Goal: Task Accomplishment & Management: Manage account settings

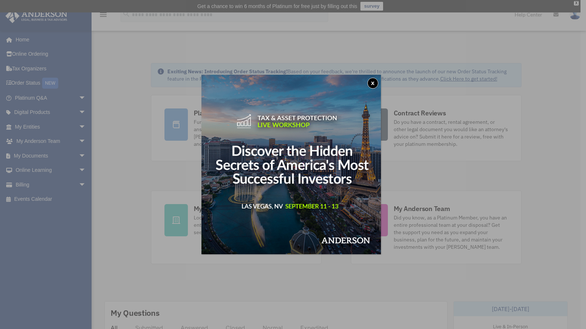
drag, startPoint x: 0, startPoint y: 0, endPoint x: 373, endPoint y: 85, distance: 382.8
click at [373, 85] on button "x" at bounding box center [372, 83] width 11 height 11
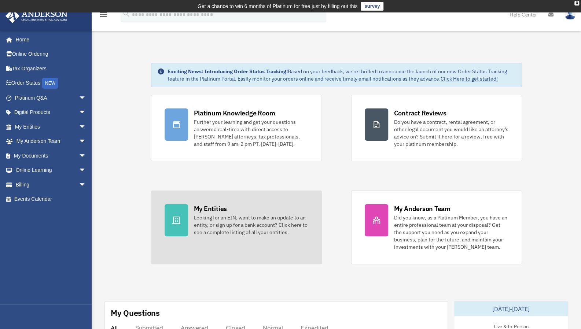
click at [232, 205] on div "My Entities Looking for an EIN, want to make an update to an entity, or sign up…" at bounding box center [251, 220] width 114 height 32
click at [237, 223] on div "Looking for an EIN, want to make an update to an entity, or sign up for a bank …" at bounding box center [251, 225] width 114 height 22
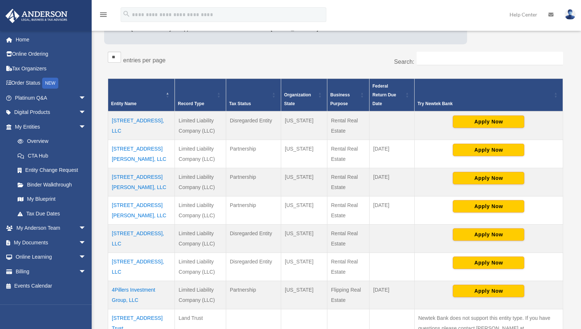
scroll to position [130, 0]
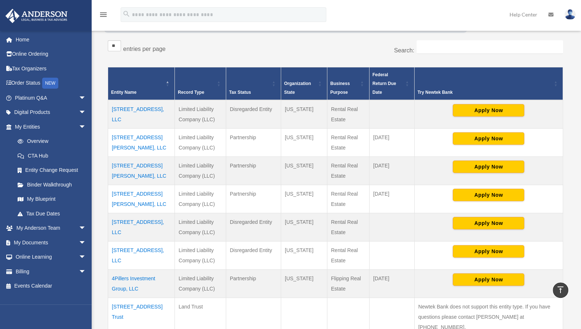
click at [297, 82] on span "Organization State" at bounding box center [297, 88] width 27 height 14
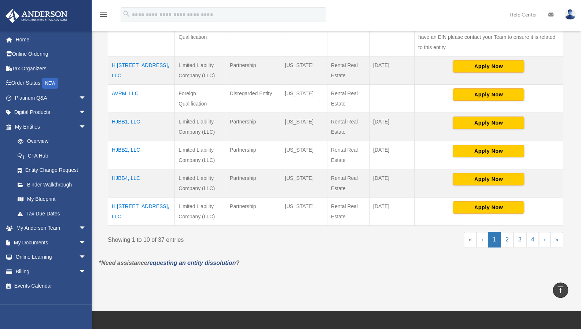
scroll to position [301, 0]
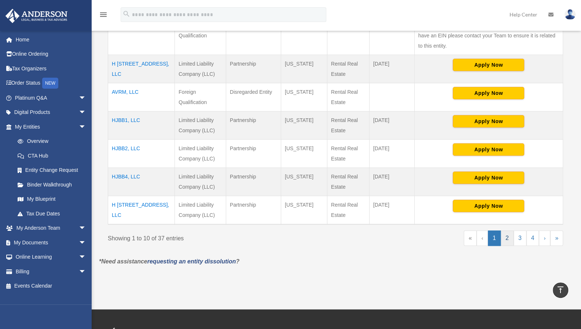
click at [507, 235] on link "2" at bounding box center [506, 237] width 13 height 15
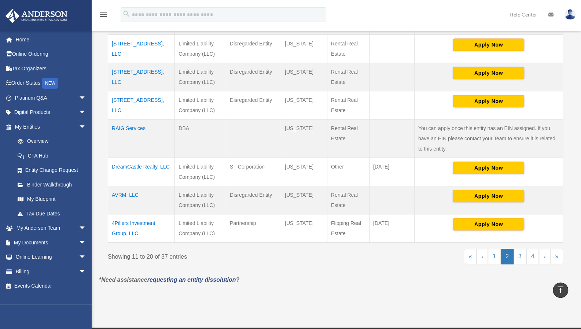
scroll to position [291, 0]
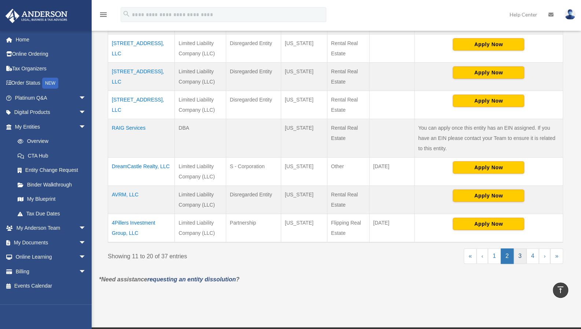
click at [521, 255] on link "3" at bounding box center [519, 255] width 13 height 15
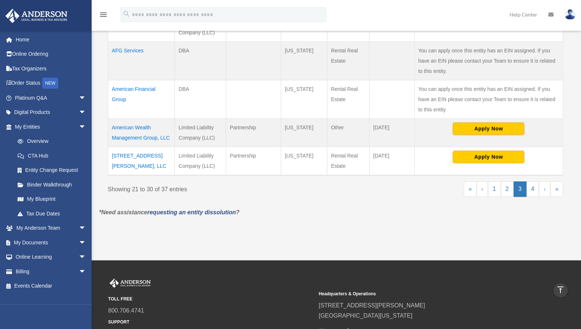
scroll to position [358, 0]
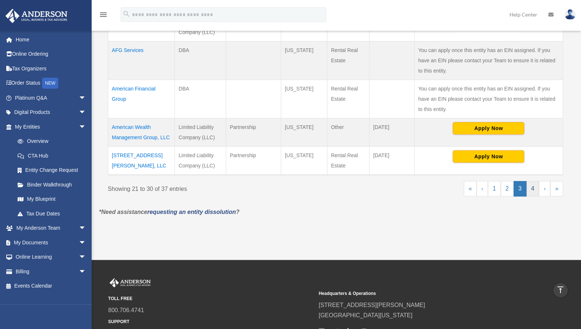
click at [533, 189] on link "4" at bounding box center [532, 188] width 13 height 15
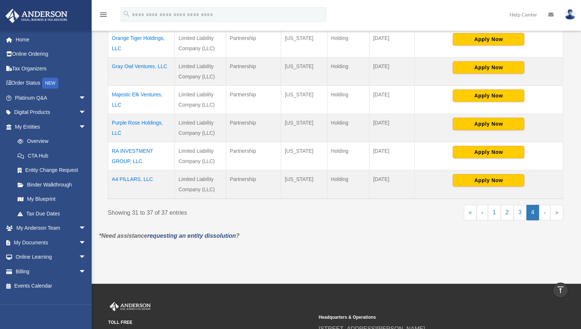
scroll to position [236, 0]
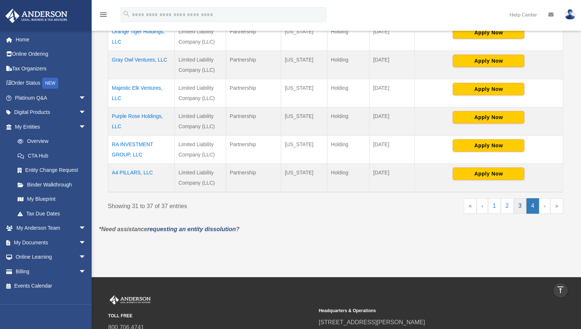
click at [519, 201] on link "3" at bounding box center [519, 205] width 13 height 15
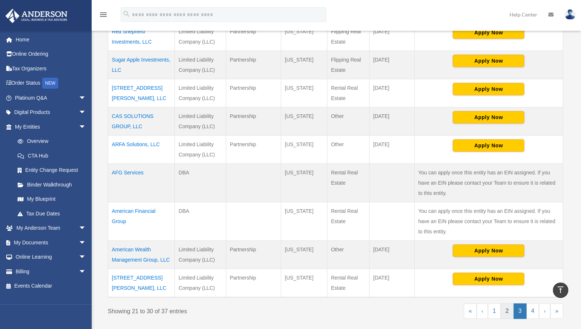
click at [504, 312] on link "2" at bounding box center [506, 310] width 13 height 15
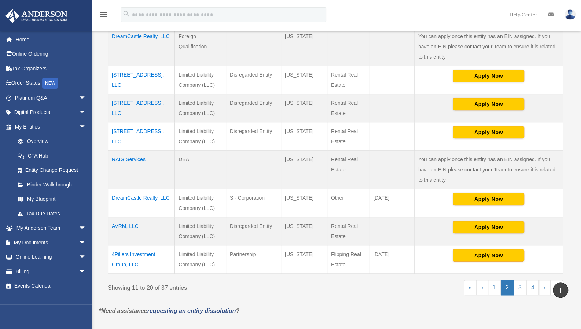
scroll to position [259, 0]
click at [494, 283] on link "1" at bounding box center [494, 287] width 13 height 15
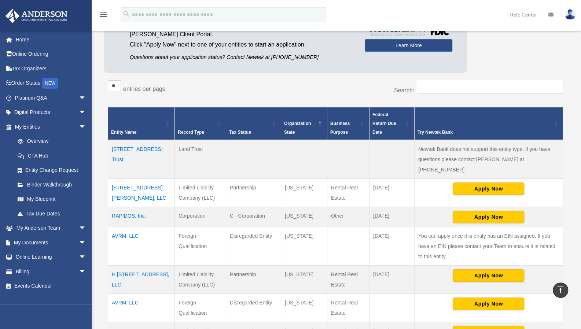
scroll to position [0, 0]
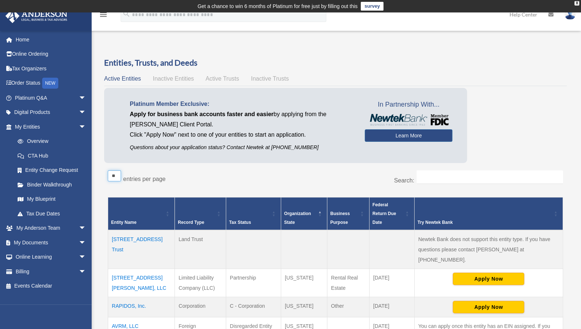
click at [118, 178] on select "** ** ** ***" at bounding box center [114, 175] width 13 height 11
select select "***"
click at [108, 170] on select "** ** ** ***" at bounding box center [114, 175] width 13 height 11
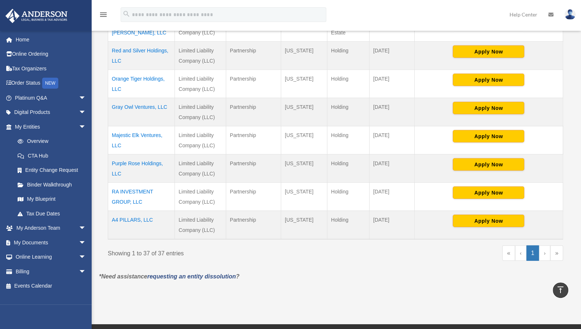
scroll to position [1107, 0]
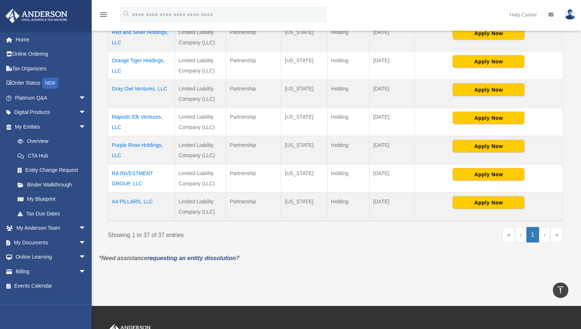
click at [141, 193] on td "A4 PILLARS, LLC" at bounding box center [141, 207] width 67 height 29
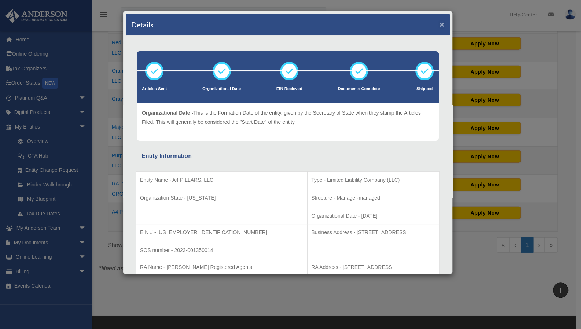
click at [439, 21] on button "×" at bounding box center [441, 25] width 5 height 8
